Goal: Check status: Check status

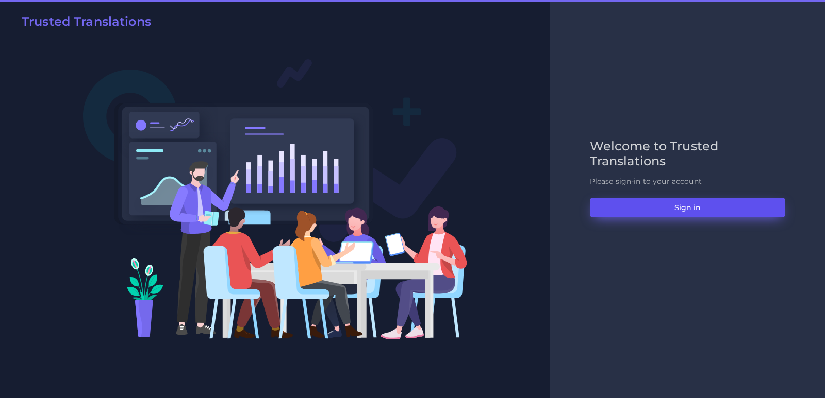
click at [631, 214] on button "Sign in" at bounding box center [687, 208] width 195 height 20
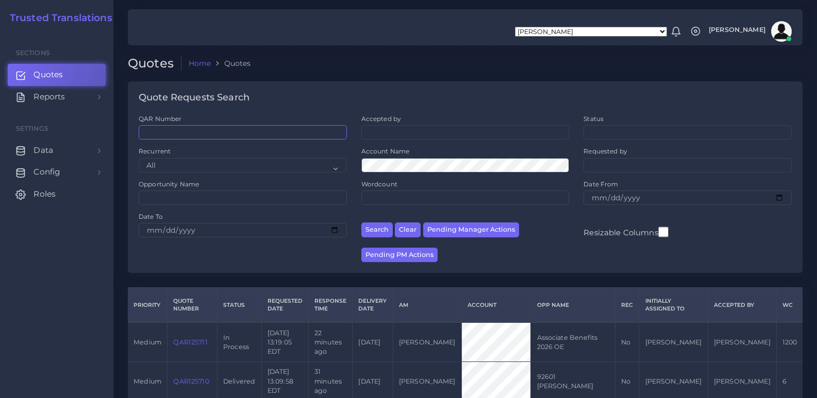
click at [210, 131] on input "QAR Number" at bounding box center [243, 132] width 208 height 14
paste input "QAR125491"
type input "QAR125491"
click at [361, 223] on button "Search" at bounding box center [376, 230] width 31 height 15
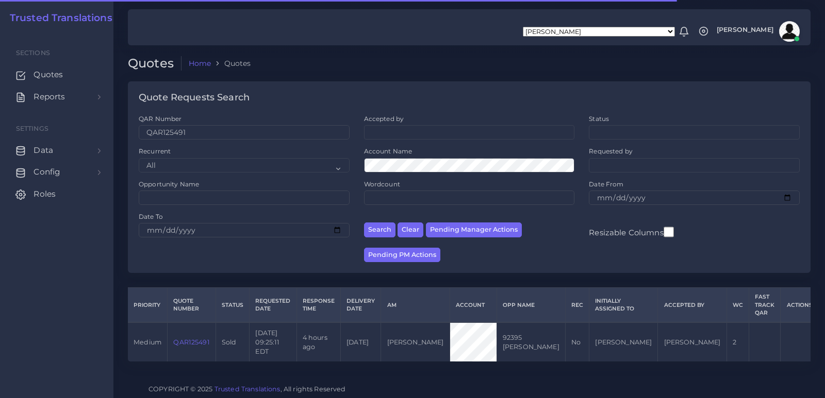
click at [193, 339] on link "QAR125491" at bounding box center [191, 343] width 36 height 8
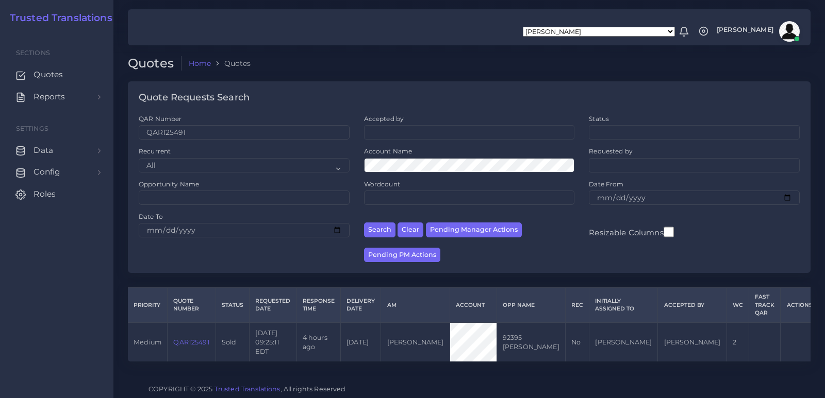
click at [185, 339] on link "QAR125491" at bounding box center [191, 343] width 36 height 8
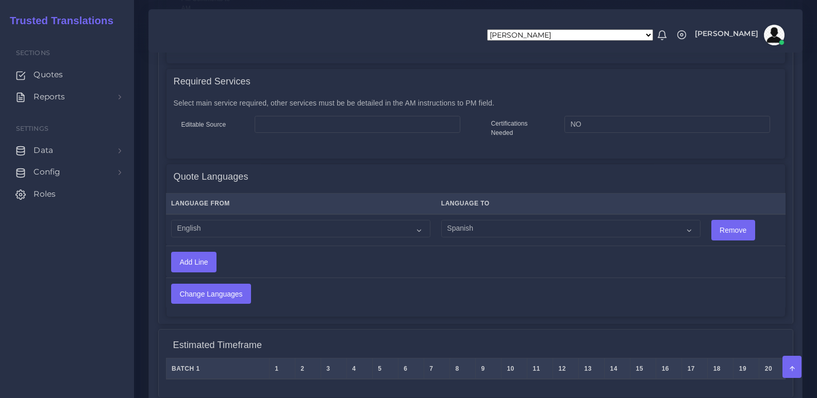
scroll to position [449, 0]
